Goal: Navigation & Orientation: Understand site structure

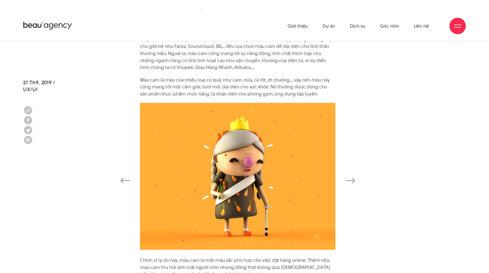
scroll to position [944, 0]
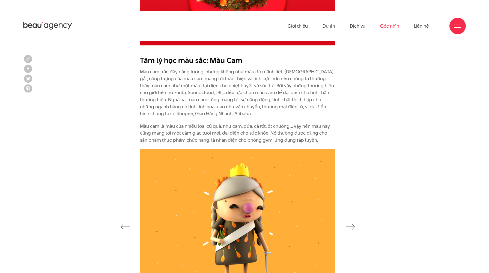
click at [393, 29] on link "Góc nhìn" at bounding box center [389, 26] width 19 height 30
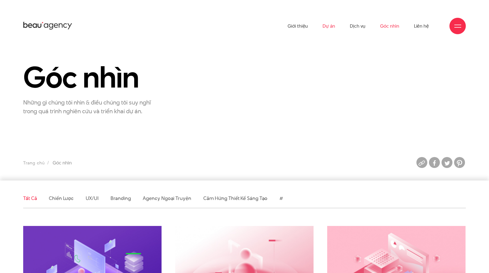
click at [328, 27] on link "Dự án" at bounding box center [329, 26] width 13 height 30
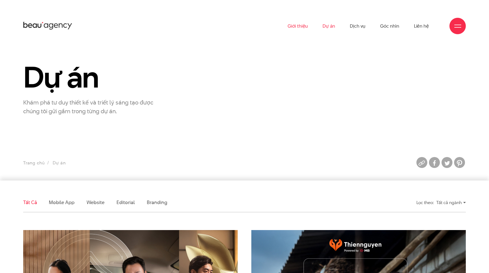
click at [305, 26] on link "Giới thiệu" at bounding box center [298, 26] width 20 height 30
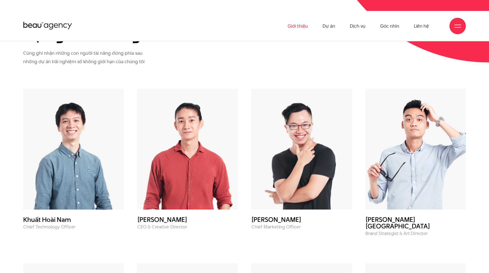
scroll to position [2027, 0]
